Goal: Navigation & Orientation: Find specific page/section

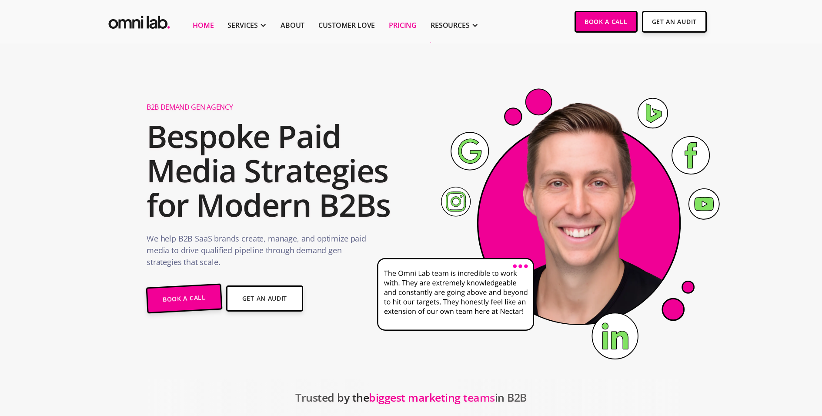
click at [391, 20] on link "Pricing" at bounding box center [403, 25] width 28 height 10
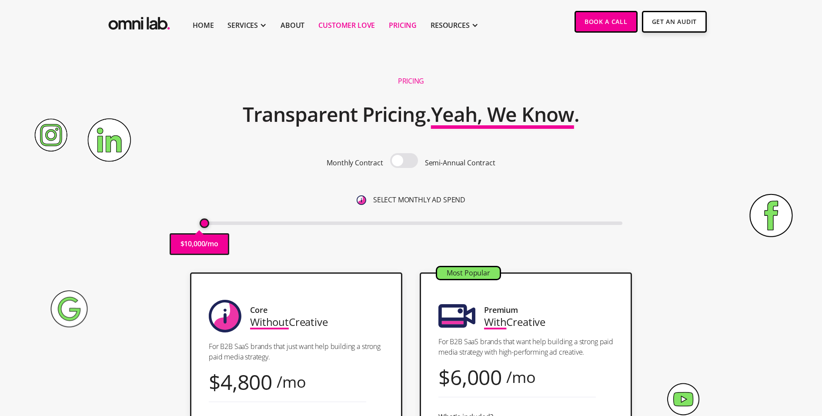
click at [332, 23] on link "Customer Love" at bounding box center [346, 25] width 57 height 10
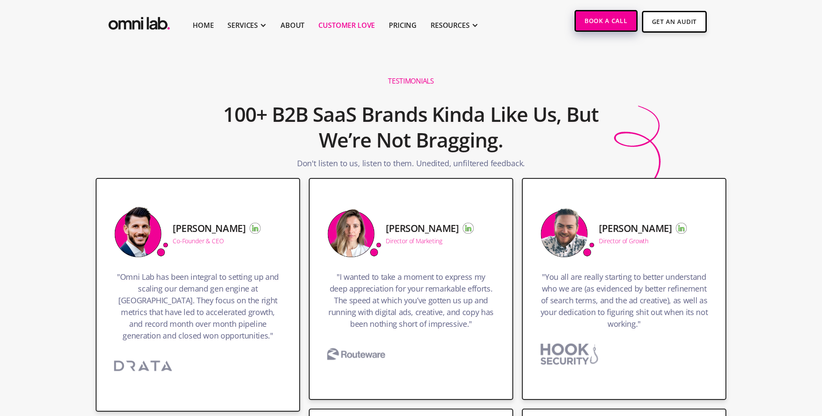
click at [598, 24] on link "Book a Call" at bounding box center [606, 21] width 63 height 22
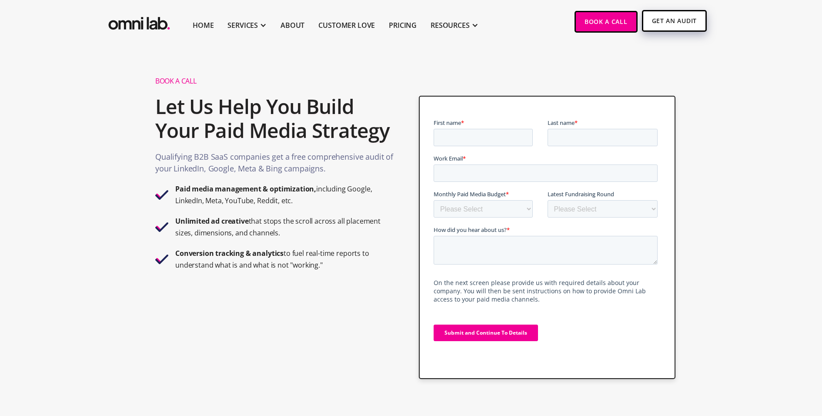
click at [672, 21] on link "Get An Audit" at bounding box center [674, 21] width 65 height 22
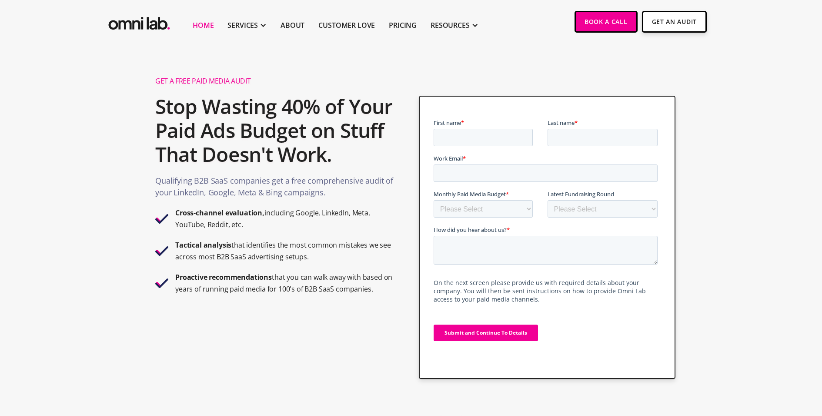
click at [204, 24] on link "Home" at bounding box center [203, 25] width 21 height 10
